Goal: Information Seeking & Learning: Learn about a topic

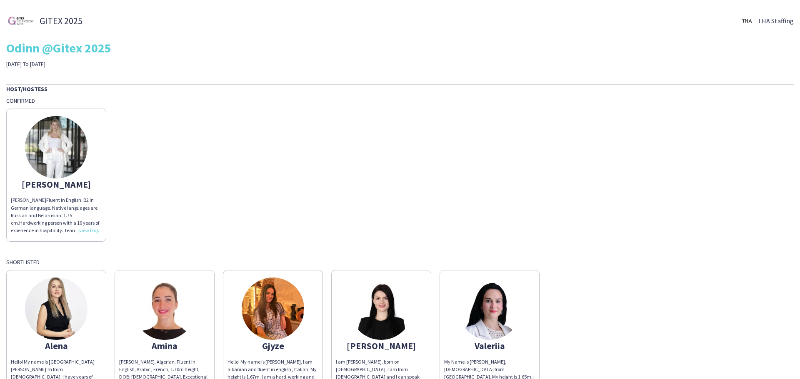
click at [57, 153] on img at bounding box center [56, 147] width 62 height 62
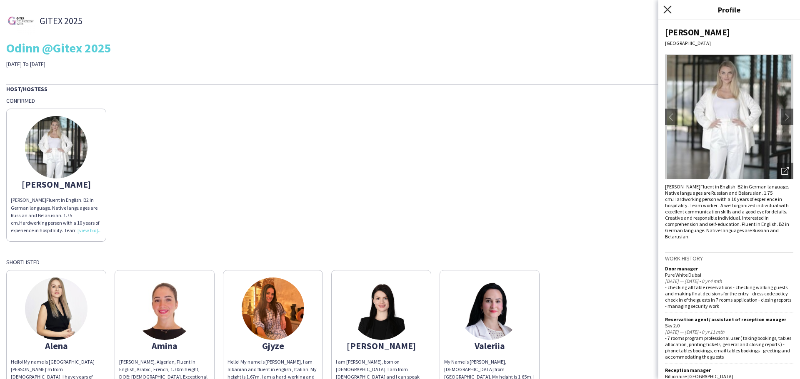
click at [668, 7] on icon "Close pop-in" at bounding box center [667, 9] width 8 height 8
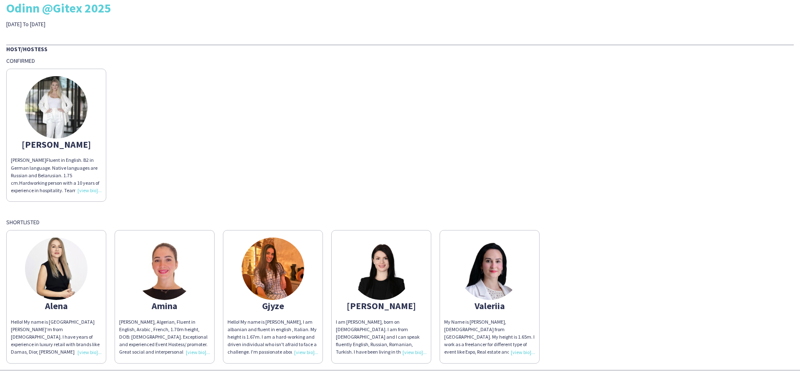
scroll to position [62, 0]
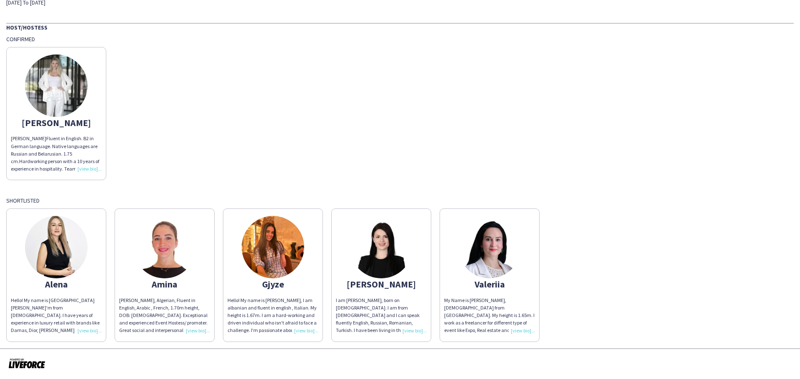
click at [392, 249] on img at bounding box center [381, 247] width 62 height 62
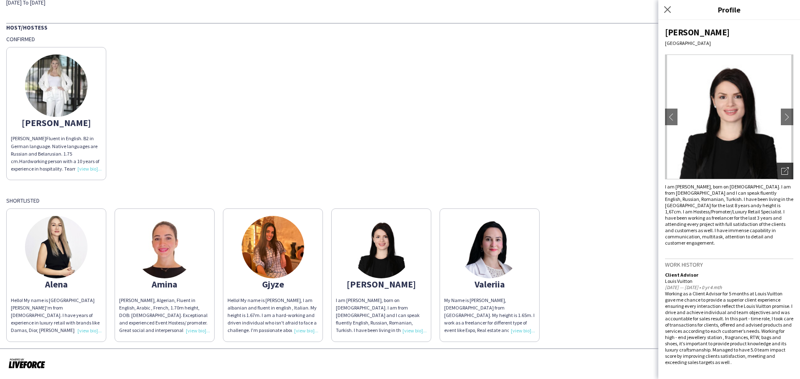
click at [788, 174] on icon "Open photos pop-in" at bounding box center [784, 170] width 7 height 7
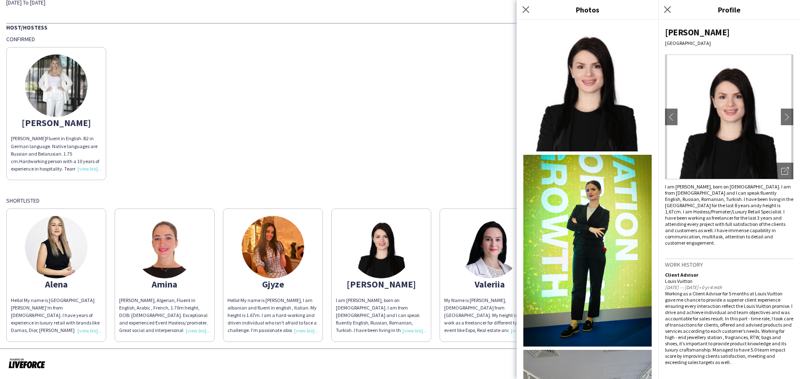
scroll to position [292, 0]
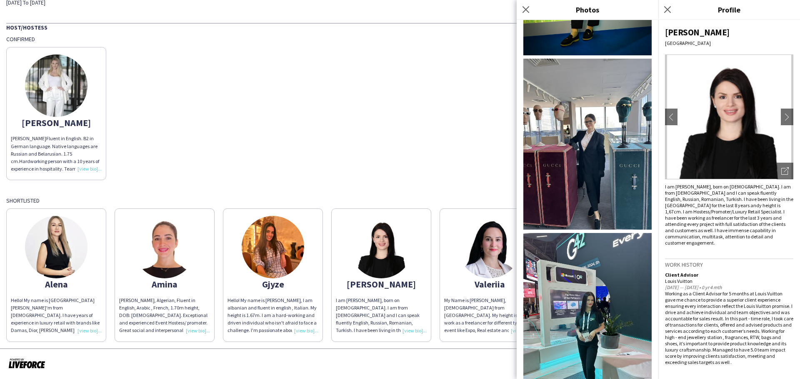
click at [580, 146] on img at bounding box center [587, 144] width 128 height 171
click at [275, 243] on img at bounding box center [273, 247] width 62 height 62
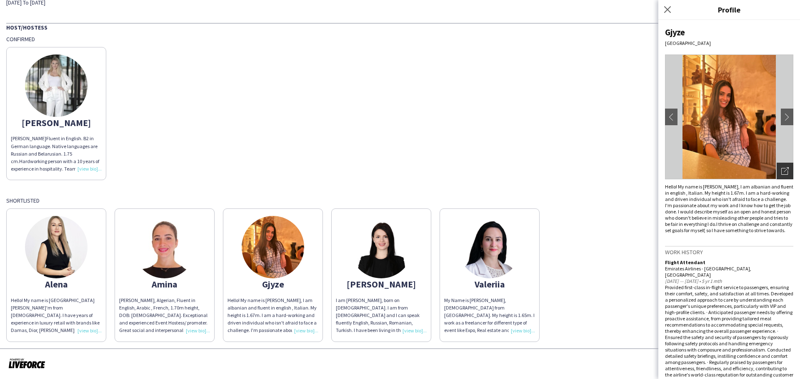
click at [781, 170] on icon "Open photos pop-in" at bounding box center [784, 170] width 7 height 7
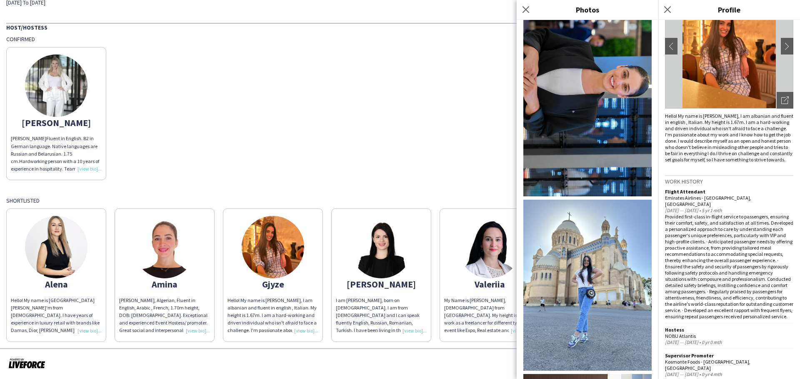
scroll to position [0, 0]
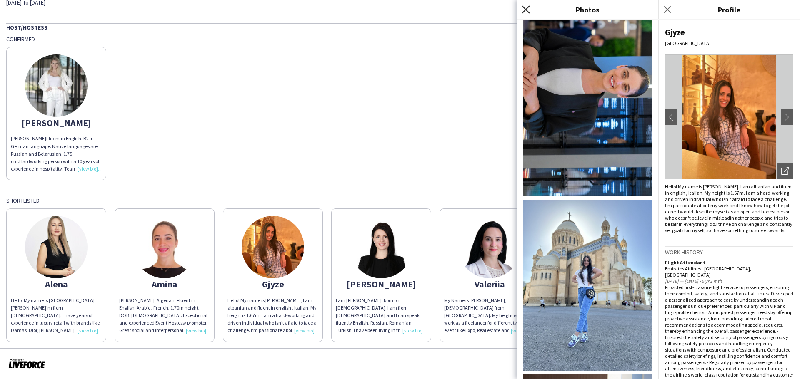
click at [525, 7] on icon "Close pop-in" at bounding box center [525, 9] width 8 height 8
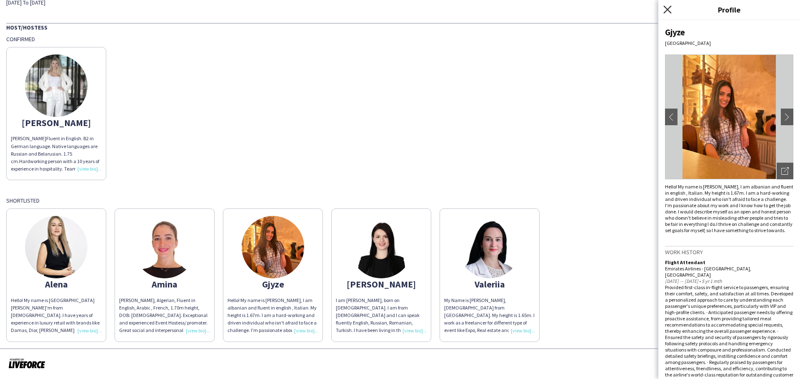
click at [668, 11] on icon at bounding box center [667, 9] width 8 height 8
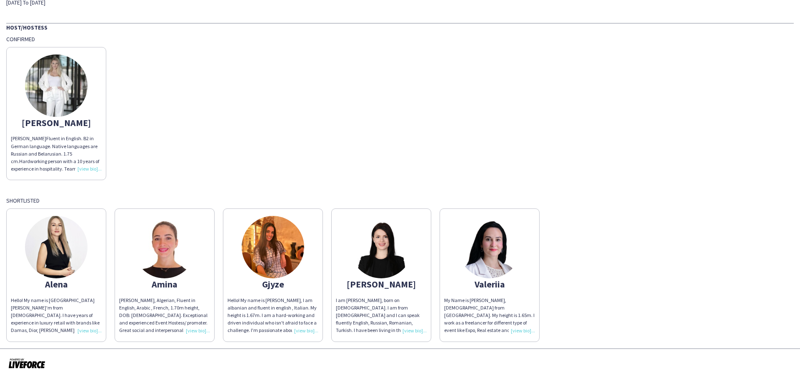
click at [279, 250] on img at bounding box center [273, 247] width 62 height 62
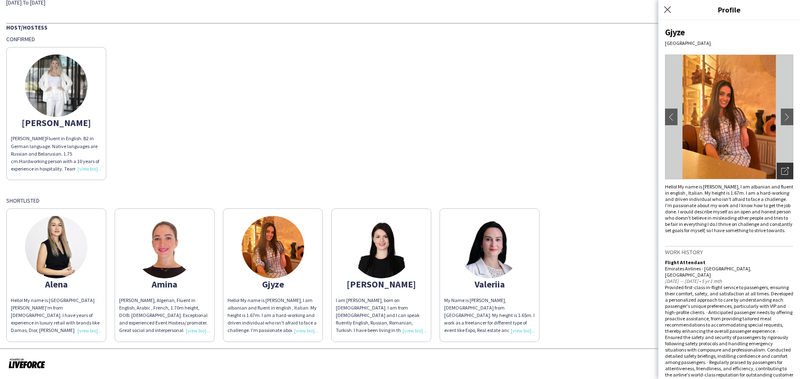
click at [781, 172] on icon "Open photos pop-in" at bounding box center [784, 170] width 7 height 7
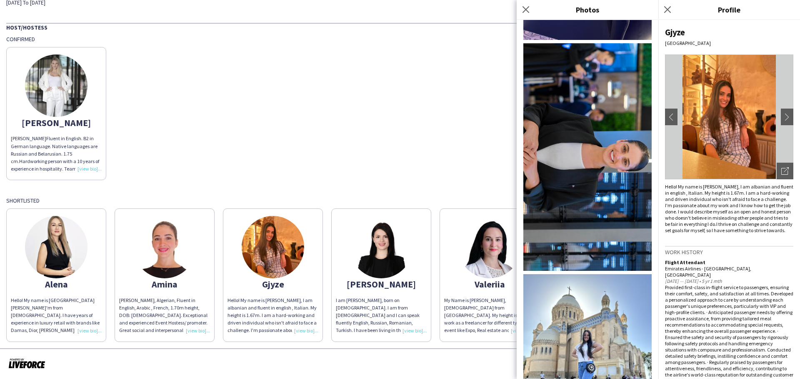
scroll to position [1241, 0]
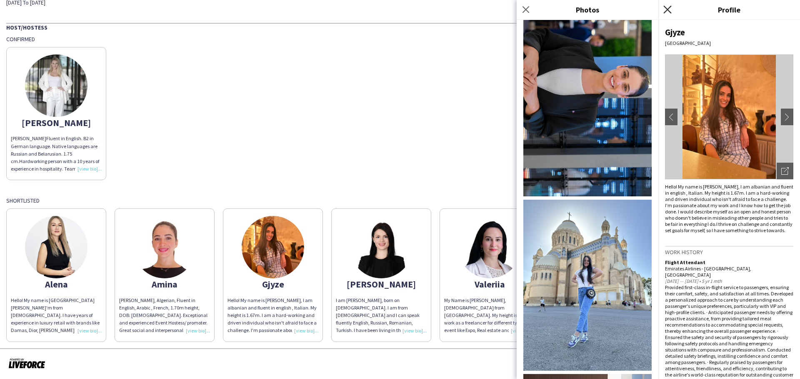
click at [668, 7] on icon "Close pop-in" at bounding box center [667, 9] width 8 height 8
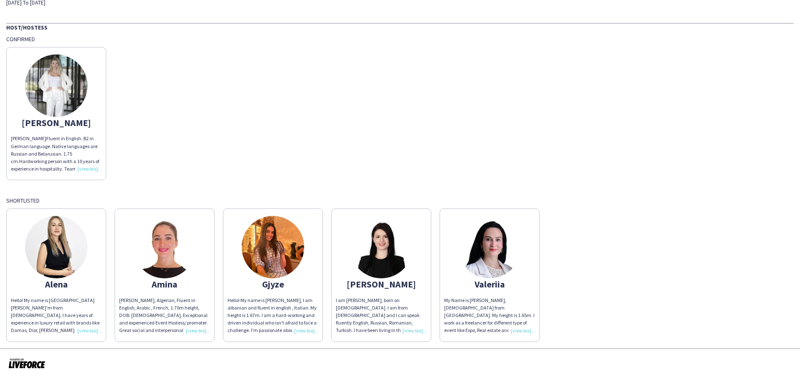
click at [321, 158] on div "[PERSON_NAME] [PERSON_NAME] Fluent in English. B2 in German language. Native la…" at bounding box center [399, 111] width 787 height 137
click at [274, 244] on img at bounding box center [273, 247] width 62 height 62
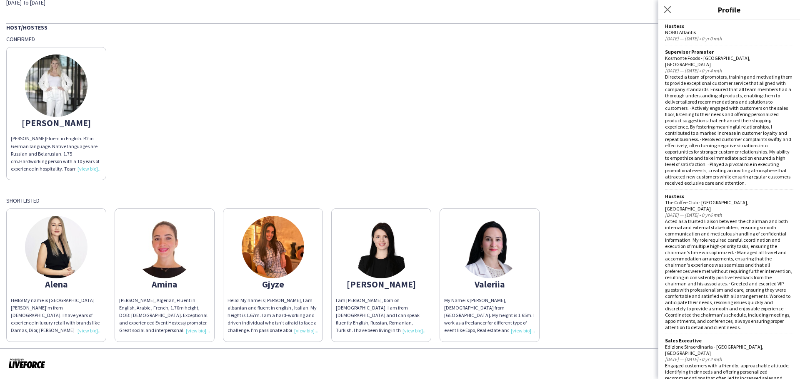
scroll to position [707, 0]
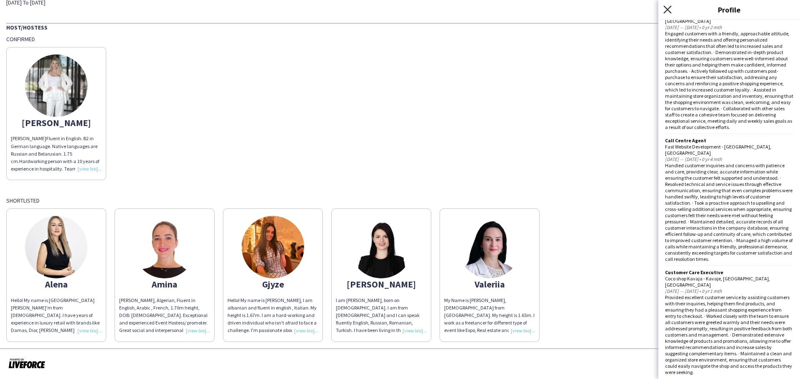
click at [666, 7] on icon "Close pop-in" at bounding box center [667, 9] width 8 height 8
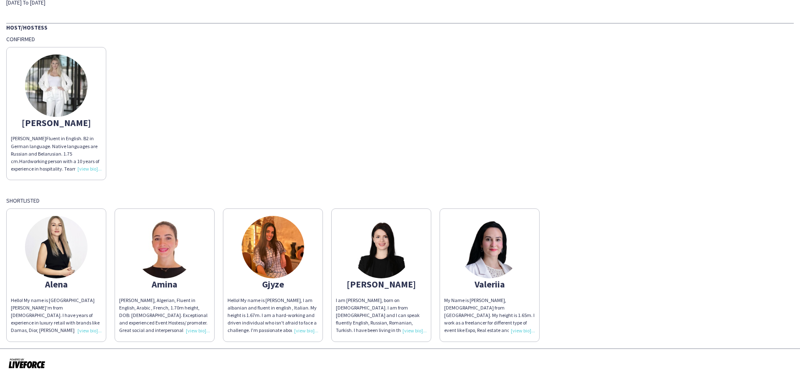
click at [282, 244] on img at bounding box center [273, 247] width 62 height 62
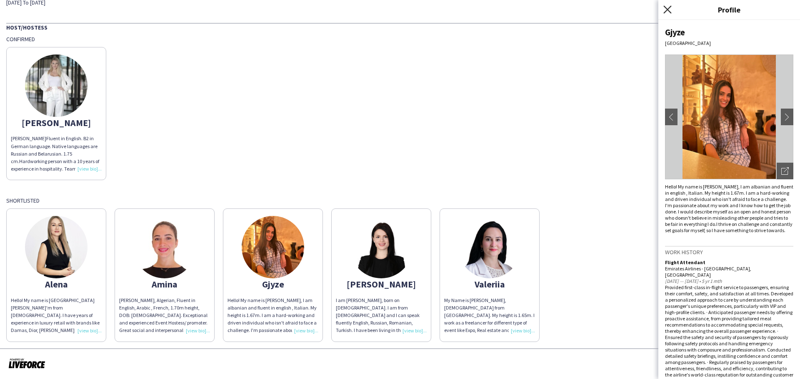
click at [670, 7] on icon at bounding box center [667, 9] width 8 height 8
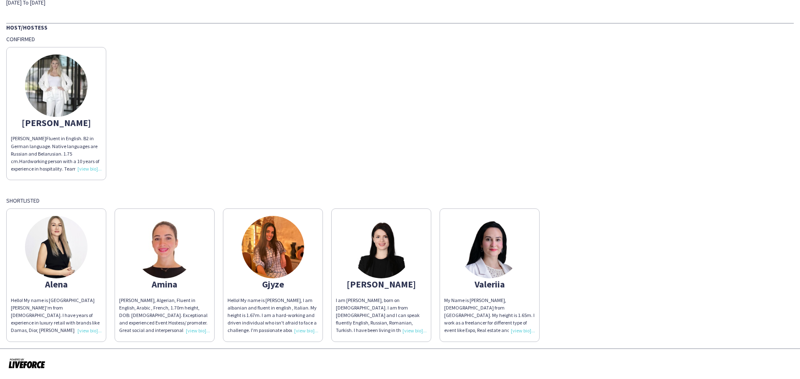
click at [269, 236] on img at bounding box center [273, 247] width 62 height 62
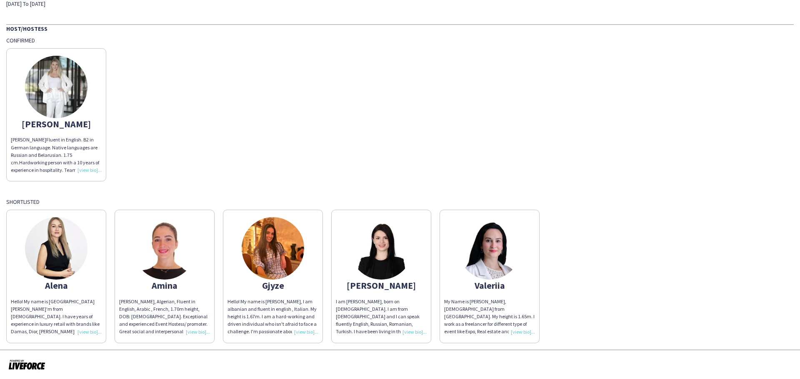
scroll to position [62, 0]
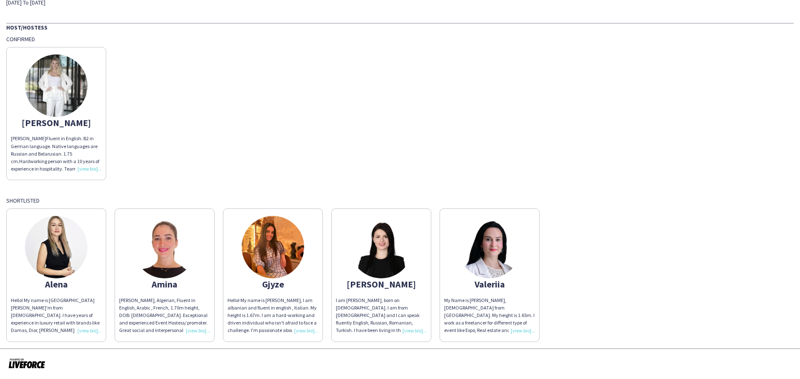
click at [268, 249] on img at bounding box center [273, 247] width 62 height 62
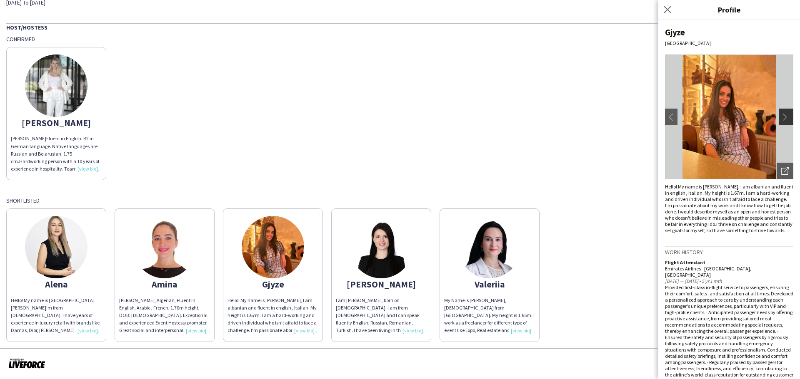
click at [781, 115] on app-icon "chevron-right" at bounding box center [787, 116] width 12 height 7
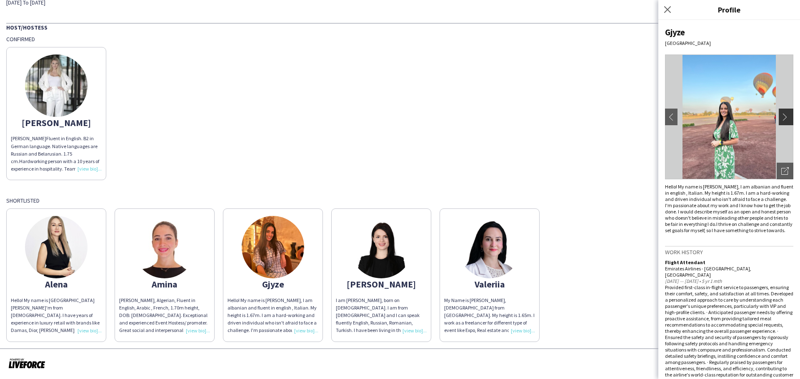
click at [783, 117] on app-icon "chevron-right" at bounding box center [787, 116] width 12 height 7
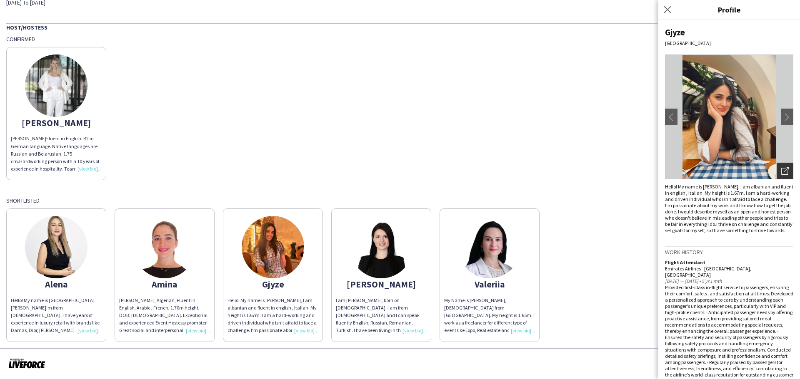
click at [781, 173] on icon "Open photos pop-in" at bounding box center [784, 170] width 7 height 7
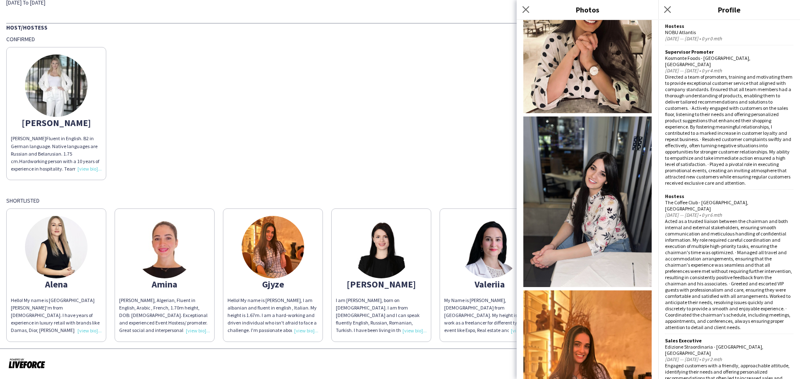
scroll to position [491, 0]
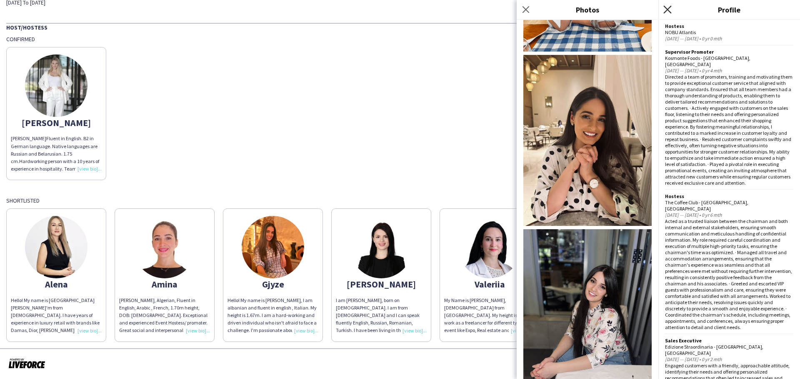
click at [665, 10] on icon "Close pop-in" at bounding box center [667, 9] width 8 height 8
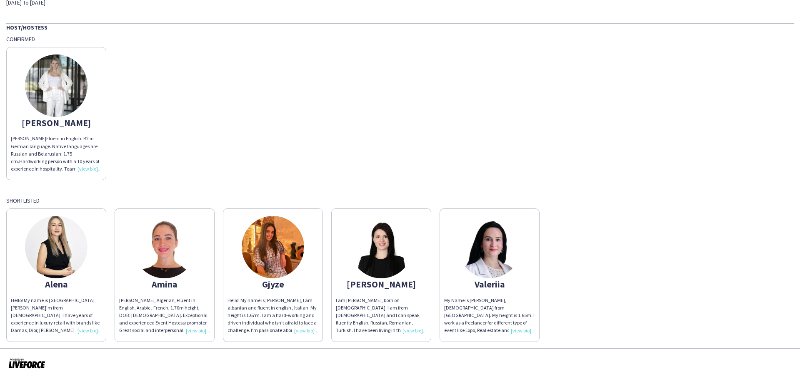
click at [312, 235] on app-share-pages-crew-card "Gjyze Hello! My name is Gjyze, I am albanian and fluent in english , Italian. M…" at bounding box center [273, 275] width 100 height 133
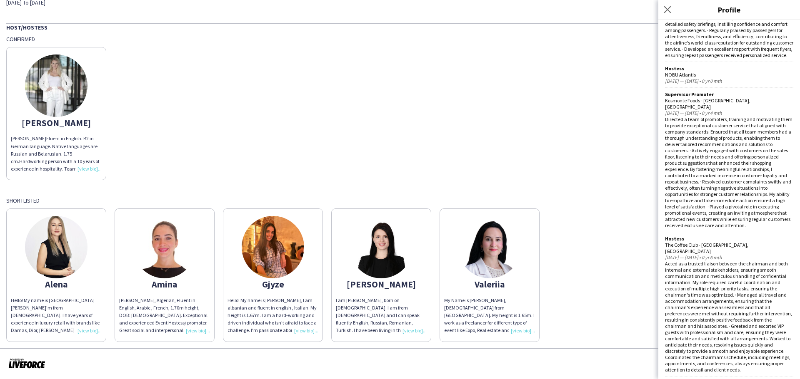
scroll to position [0, 0]
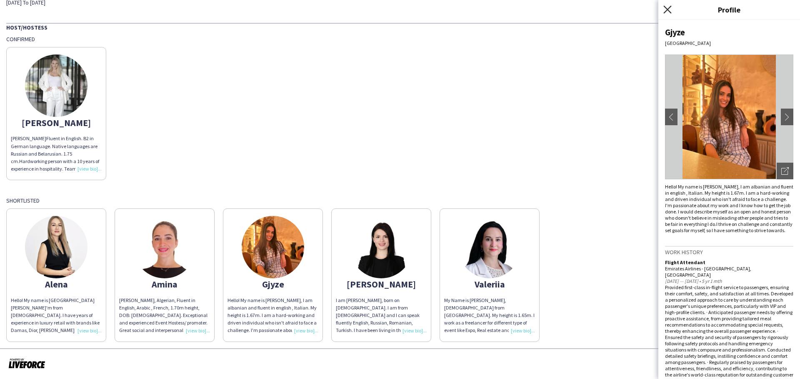
click at [668, 7] on icon "Close pop-in" at bounding box center [667, 9] width 8 height 8
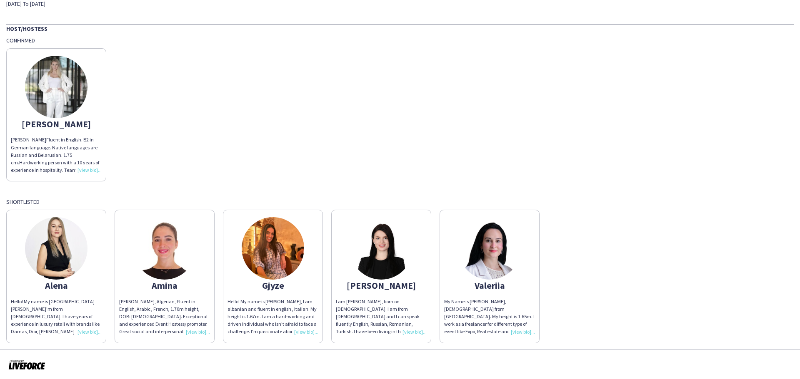
scroll to position [62, 0]
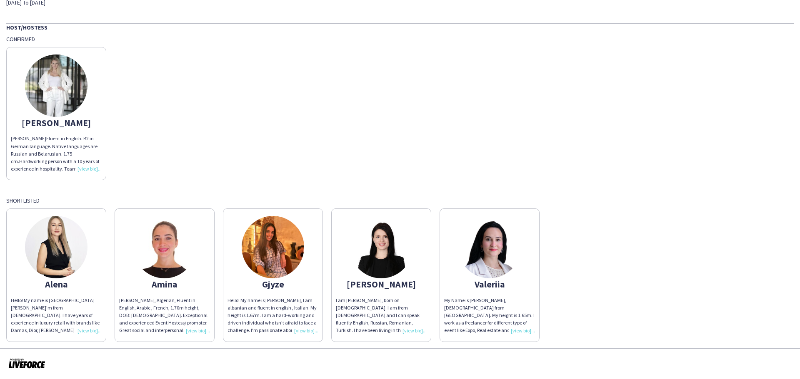
click at [270, 247] on img at bounding box center [273, 247] width 62 height 62
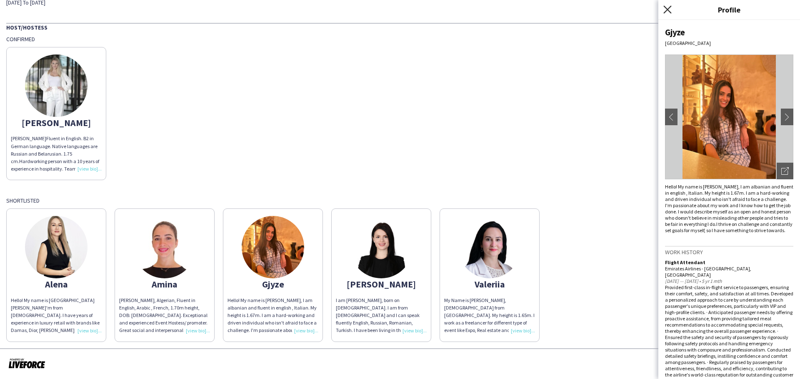
click at [668, 7] on icon "Close pop-in" at bounding box center [667, 9] width 8 height 8
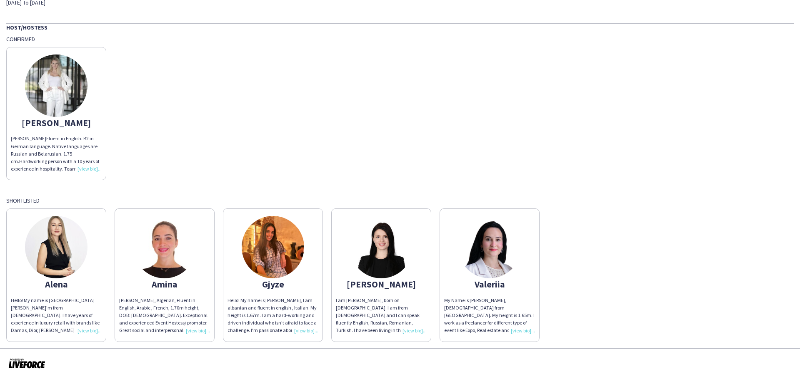
click at [52, 86] on img at bounding box center [56, 86] width 62 height 62
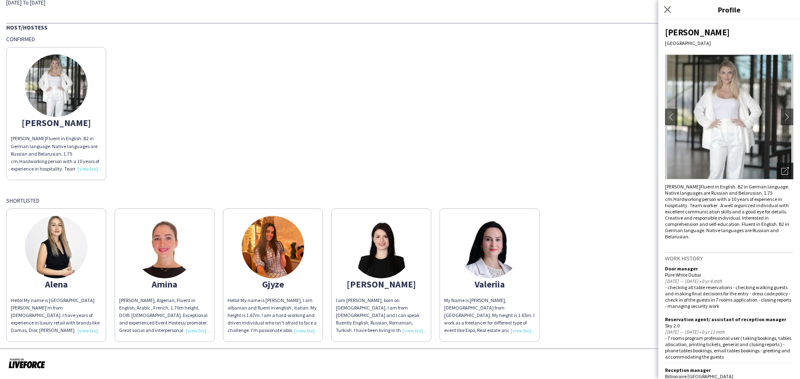
click at [781, 170] on icon "Open photos pop-in" at bounding box center [784, 170] width 7 height 7
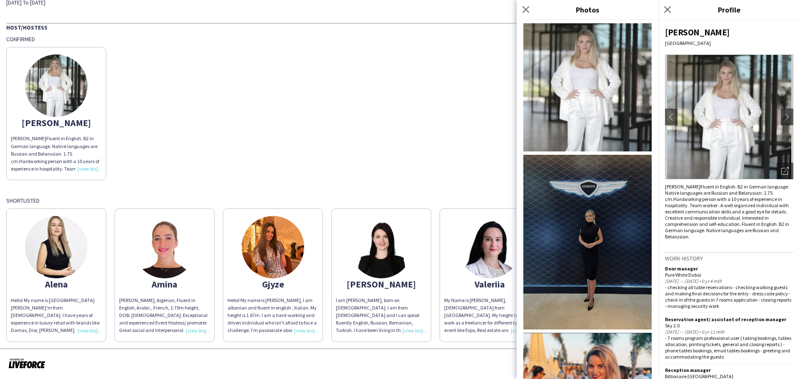
click at [591, 72] on img at bounding box center [587, 87] width 128 height 128
click at [584, 206] on img at bounding box center [587, 242] width 128 height 175
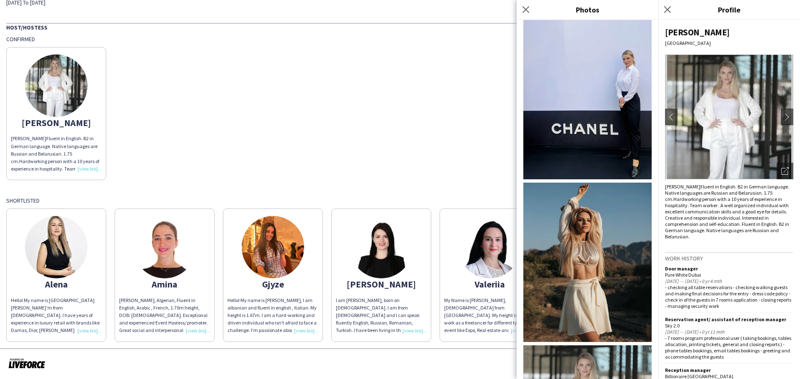
scroll to position [1210, 0]
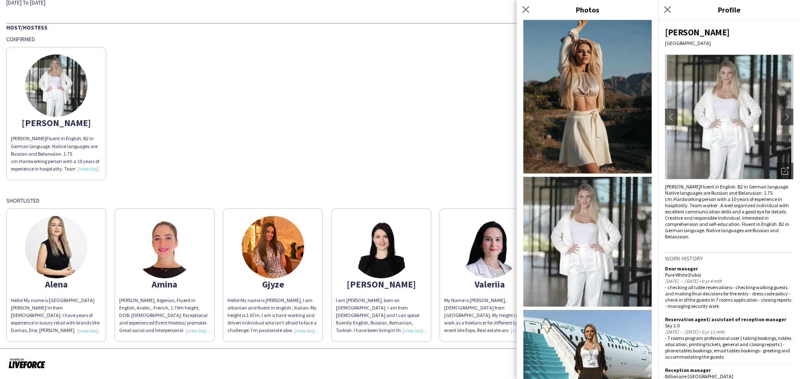
click at [596, 188] on img at bounding box center [587, 242] width 128 height 130
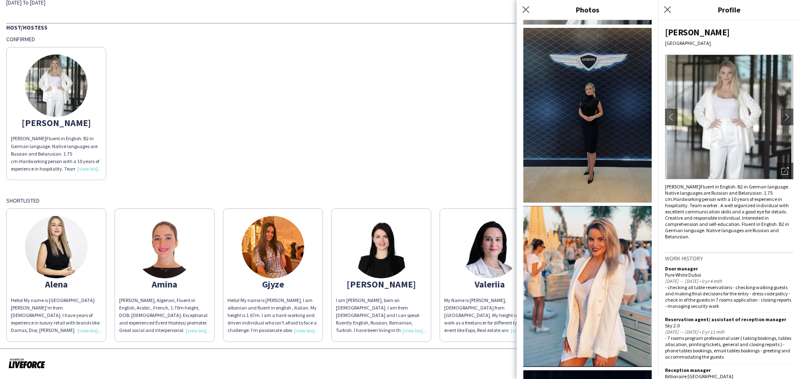
scroll to position [0, 0]
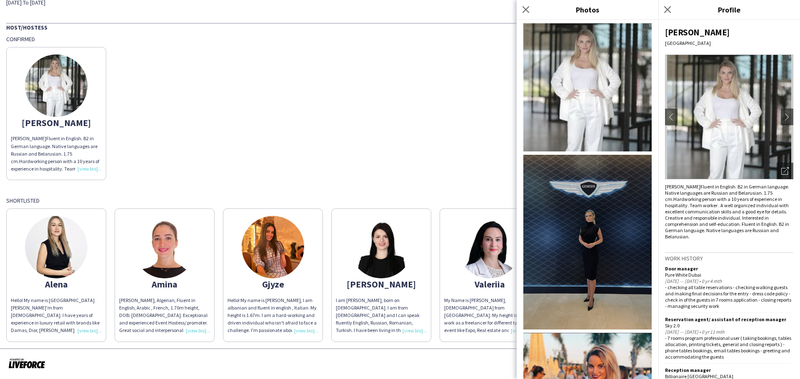
drag, startPoint x: 526, startPoint y: 10, endPoint x: 521, endPoint y: 20, distance: 12.3
click at [526, 10] on icon "Close pop-in" at bounding box center [525, 9] width 7 height 7
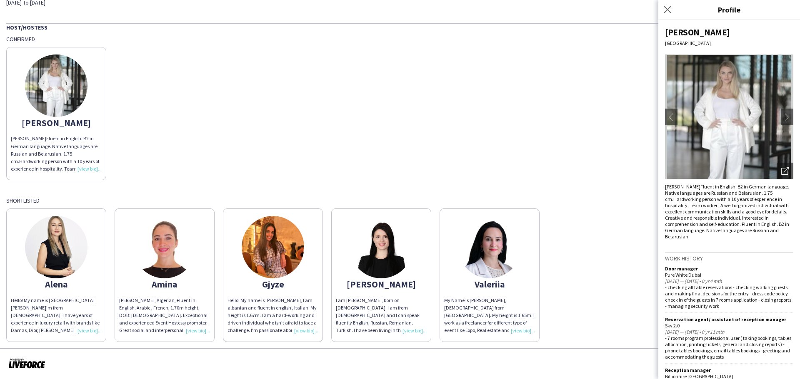
click at [259, 248] on img at bounding box center [273, 247] width 62 height 62
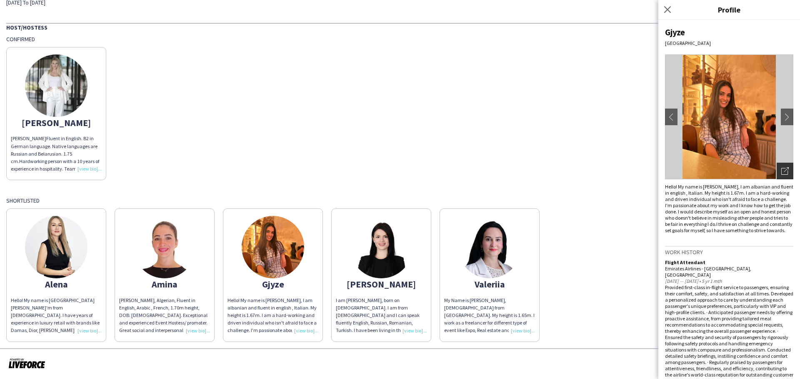
click at [781, 171] on icon "Open photos pop-in" at bounding box center [784, 170] width 7 height 7
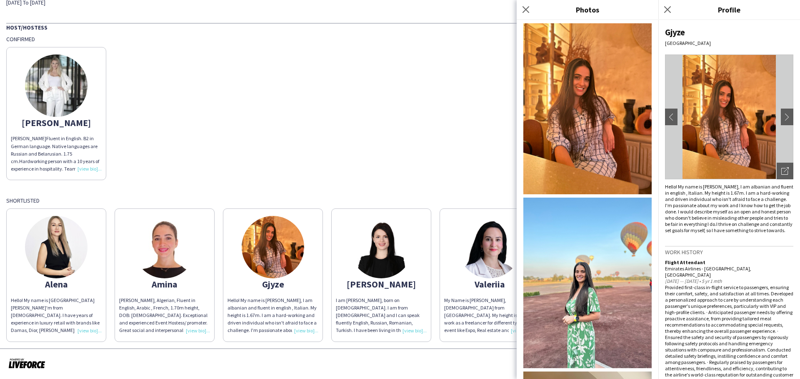
scroll to position [292, 0]
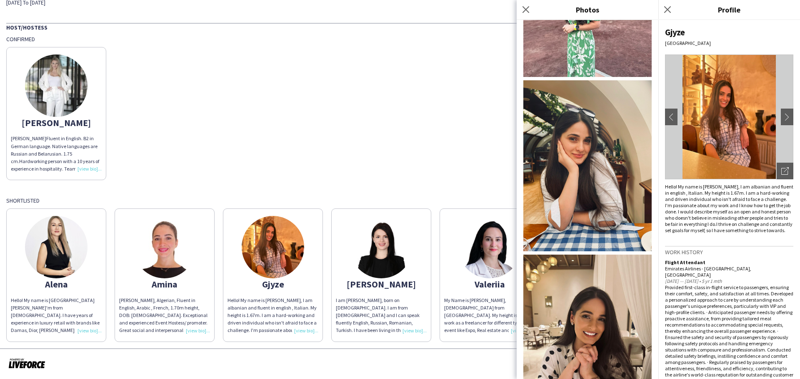
click at [57, 84] on img at bounding box center [56, 86] width 62 height 62
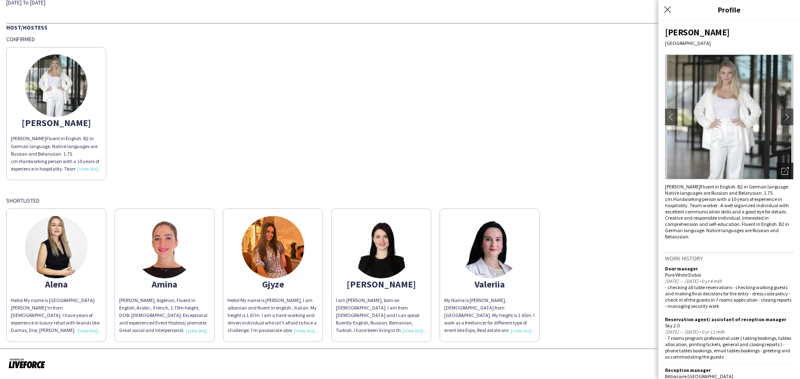
click at [781, 169] on icon "Open photos pop-in" at bounding box center [784, 170] width 7 height 7
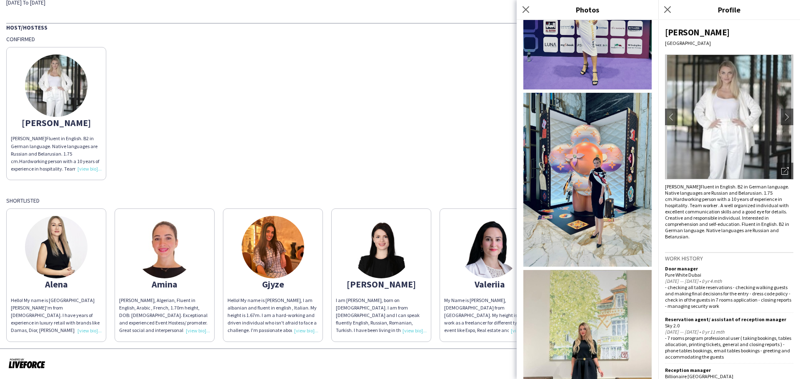
scroll to position [791, 0]
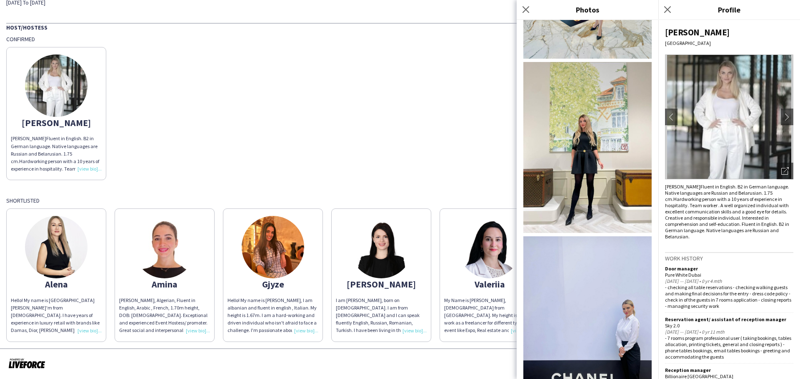
click at [582, 110] on img at bounding box center [587, 147] width 128 height 171
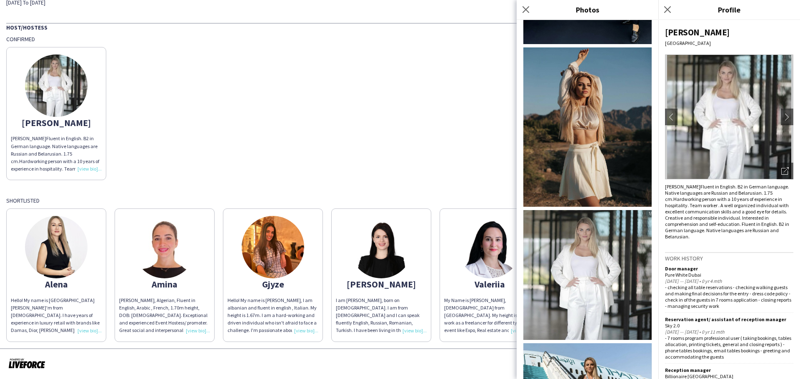
scroll to position [1210, 0]
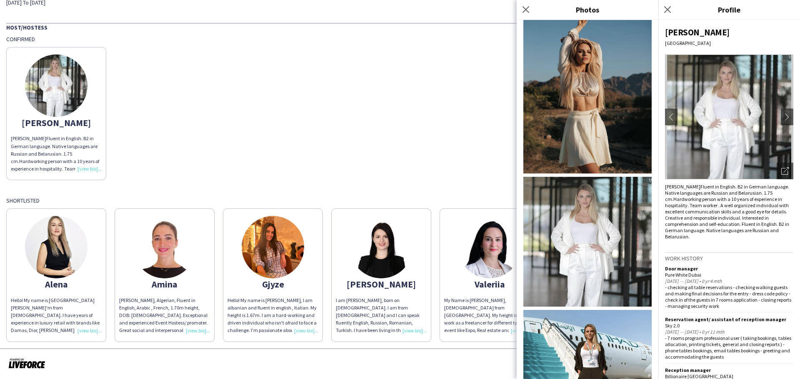
click at [583, 310] on img at bounding box center [587, 384] width 128 height 148
click at [596, 310] on img at bounding box center [587, 384] width 128 height 148
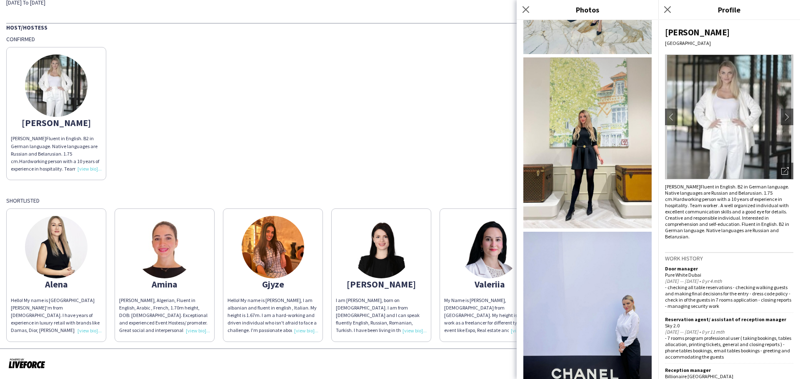
scroll to position [752, 0]
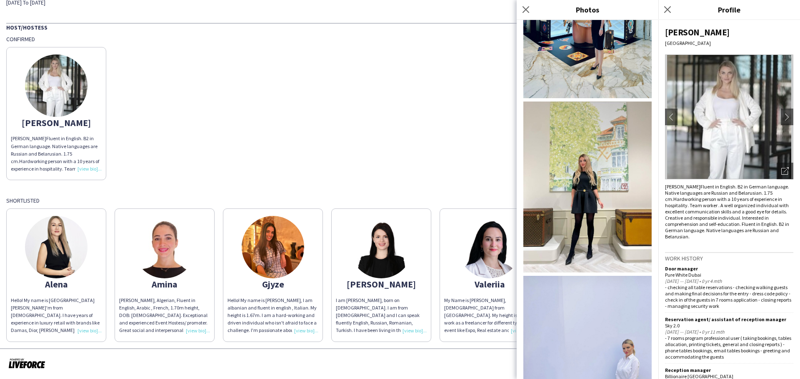
click at [287, 242] on img at bounding box center [273, 247] width 62 height 62
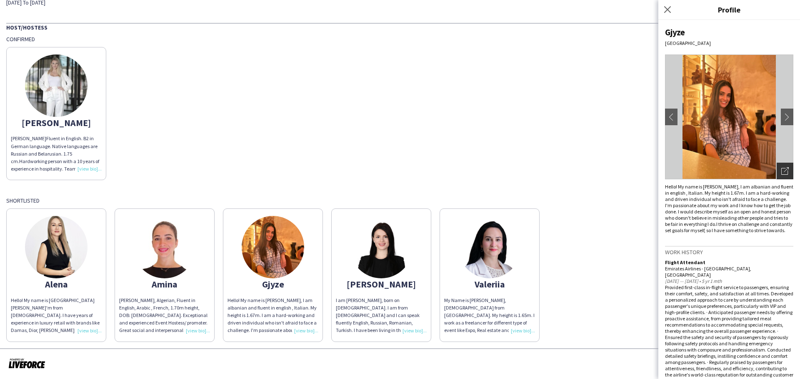
click at [781, 170] on icon "Open photos pop-in" at bounding box center [784, 170] width 7 height 7
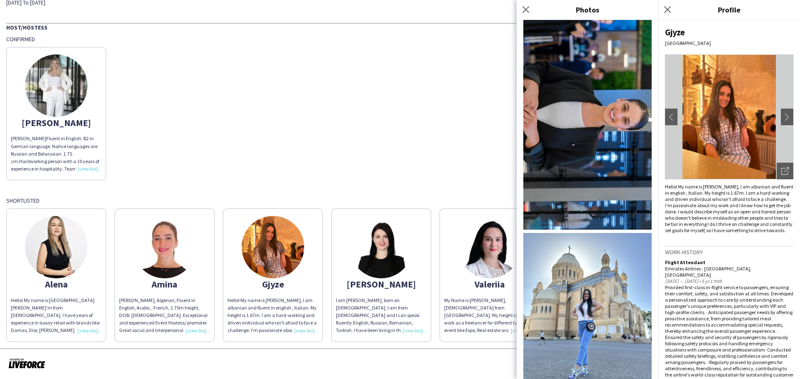
scroll to position [1041, 0]
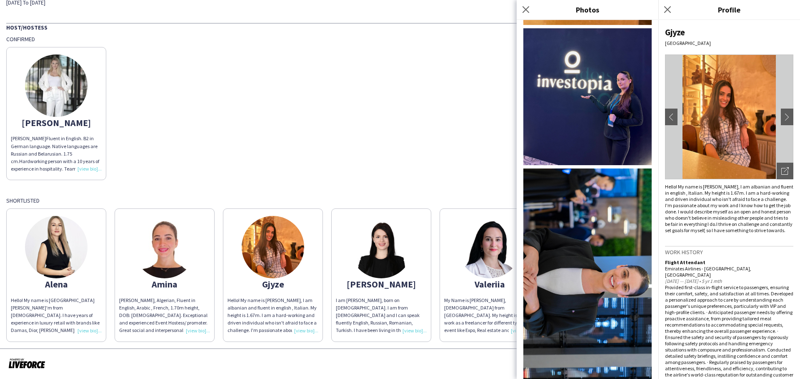
click at [587, 184] on img at bounding box center [587, 283] width 128 height 228
click at [599, 219] on img at bounding box center [587, 283] width 128 height 228
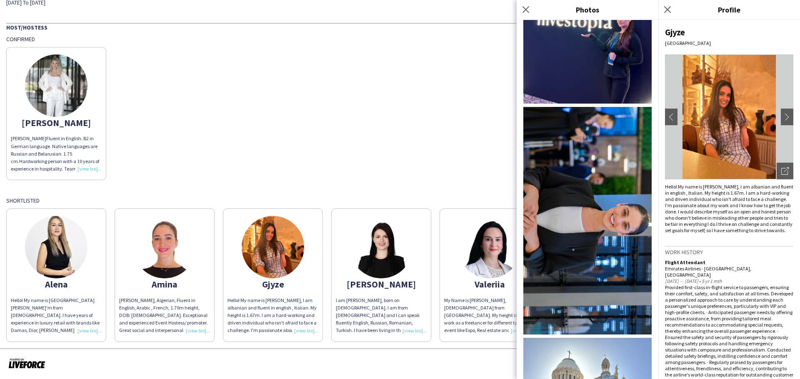
scroll to position [1033, 0]
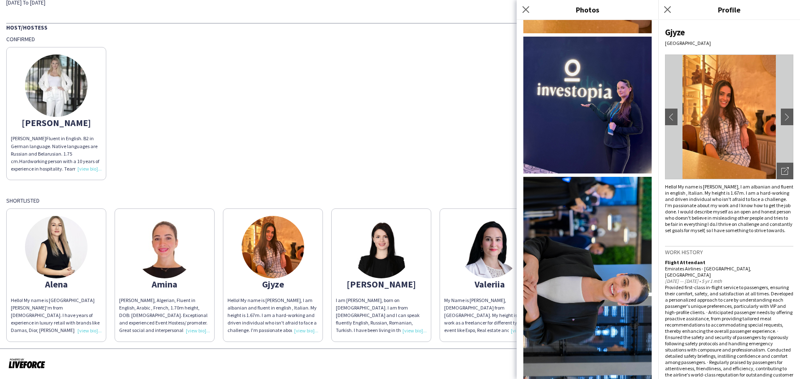
click at [68, 86] on img at bounding box center [56, 86] width 62 height 62
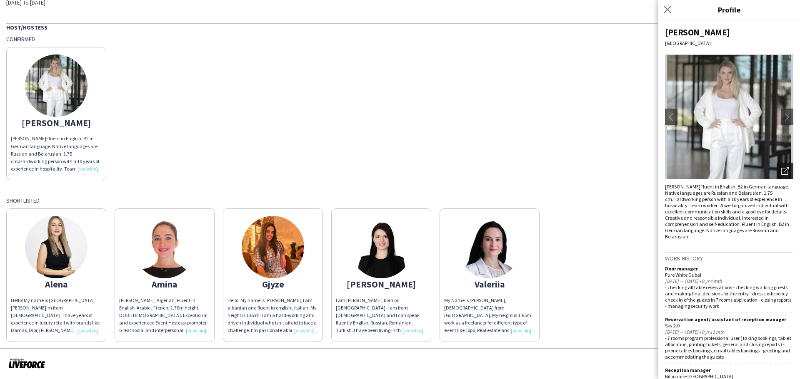
click at [781, 173] on icon "Open photos pop-in" at bounding box center [784, 170] width 7 height 7
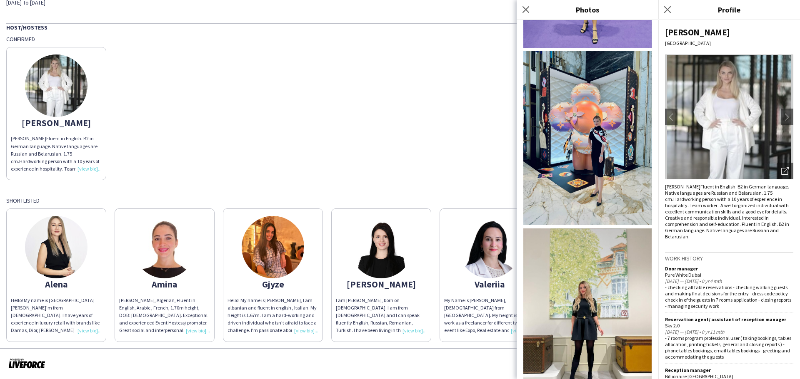
scroll to position [666, 0]
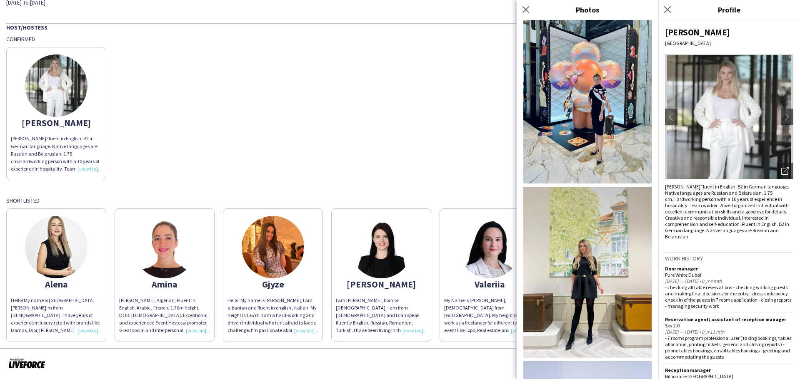
click at [582, 242] on img at bounding box center [587, 272] width 128 height 171
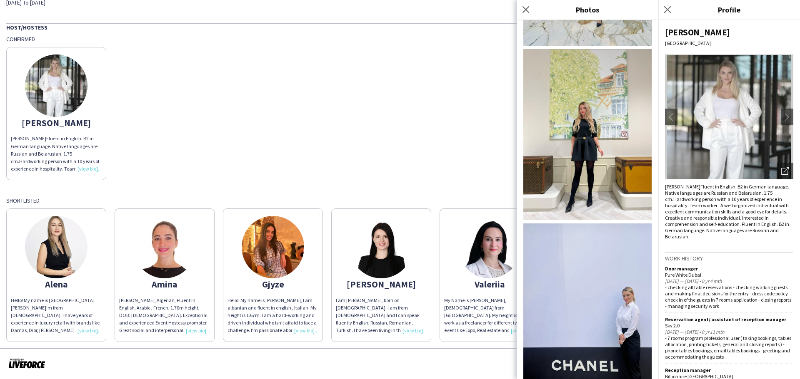
scroll to position [1124, 0]
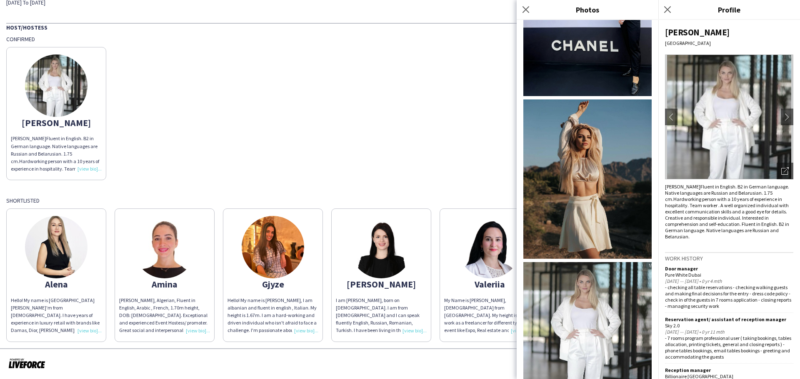
click at [595, 262] on img at bounding box center [587, 327] width 128 height 130
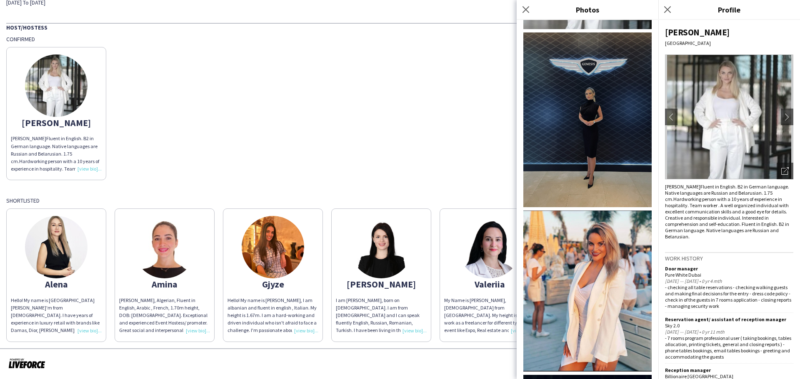
scroll to position [167, 0]
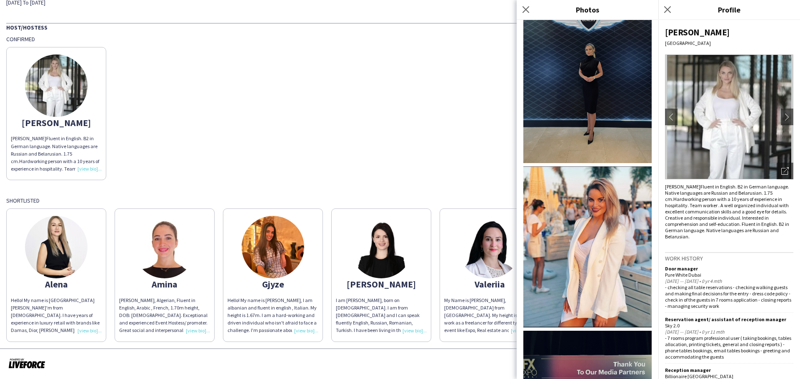
click at [284, 254] on img at bounding box center [273, 247] width 62 height 62
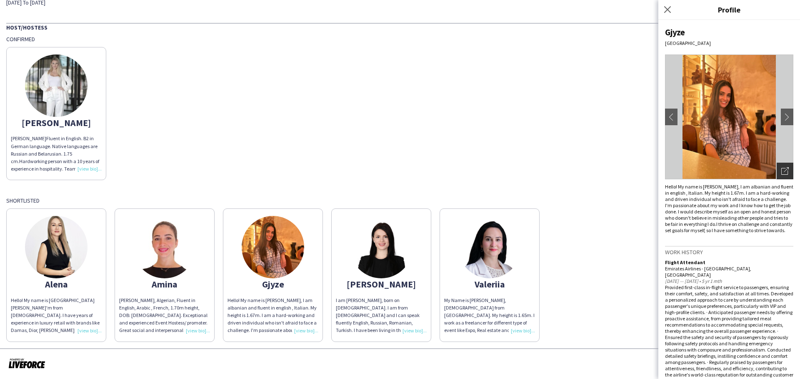
click at [781, 172] on icon "Open photos pop-in" at bounding box center [784, 170] width 7 height 7
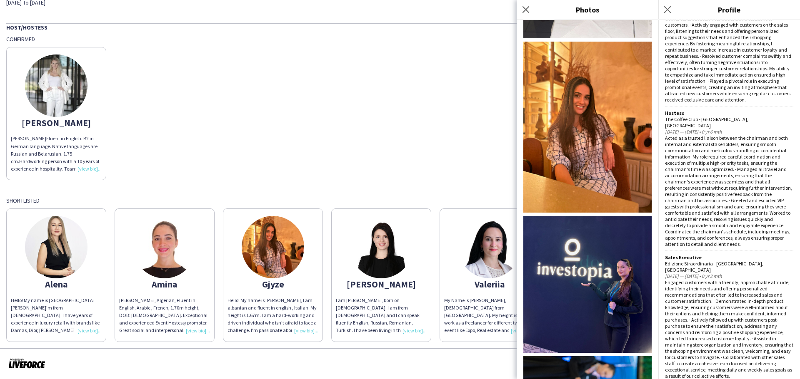
scroll to position [658, 0]
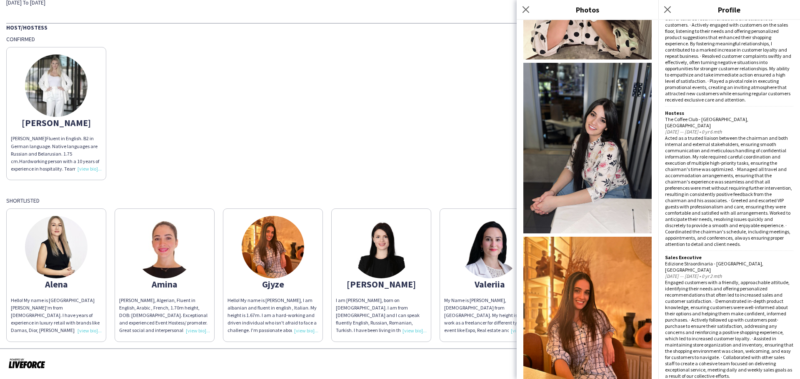
click at [585, 261] on img at bounding box center [587, 322] width 128 height 171
click at [528, 10] on icon "Close pop-in" at bounding box center [525, 9] width 8 height 8
